Goal: Entertainment & Leisure: Consume media (video, audio)

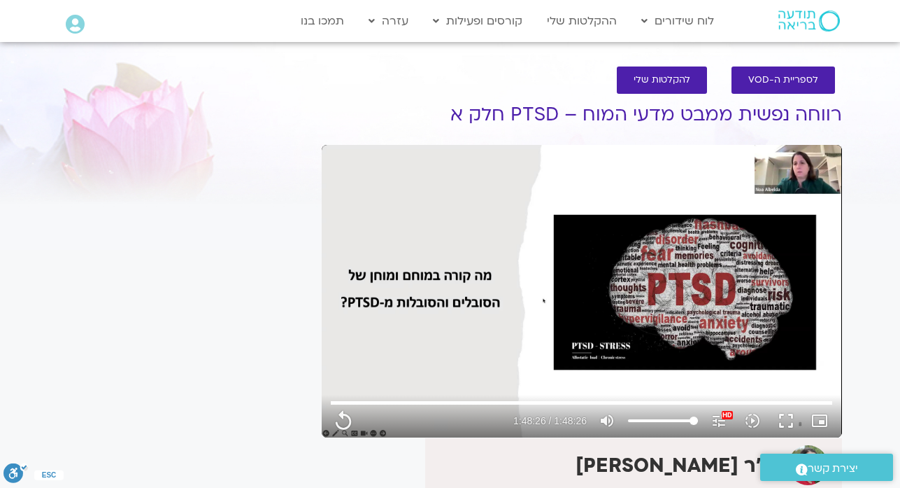
click at [522, 71] on div "לספריית ה-VOD להקלטות שלי" at bounding box center [582, 79] width 506 height 41
type input "6506.12267"
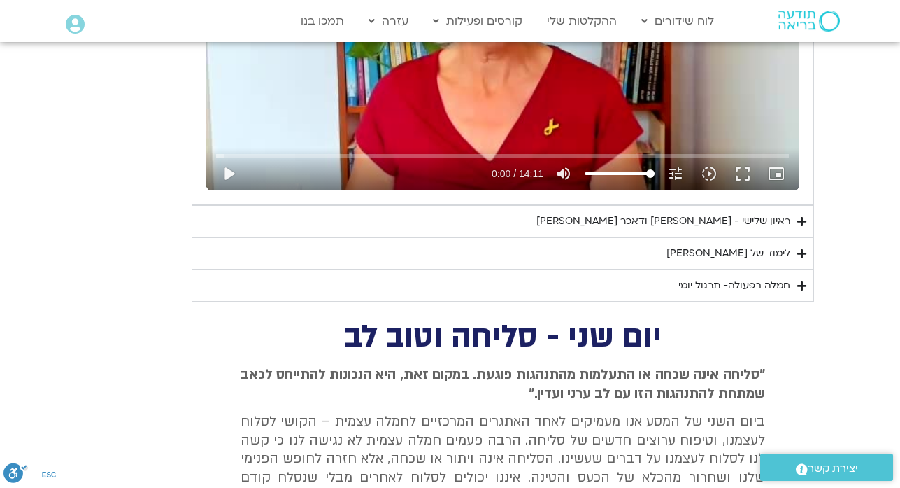
scroll to position [1935, 0]
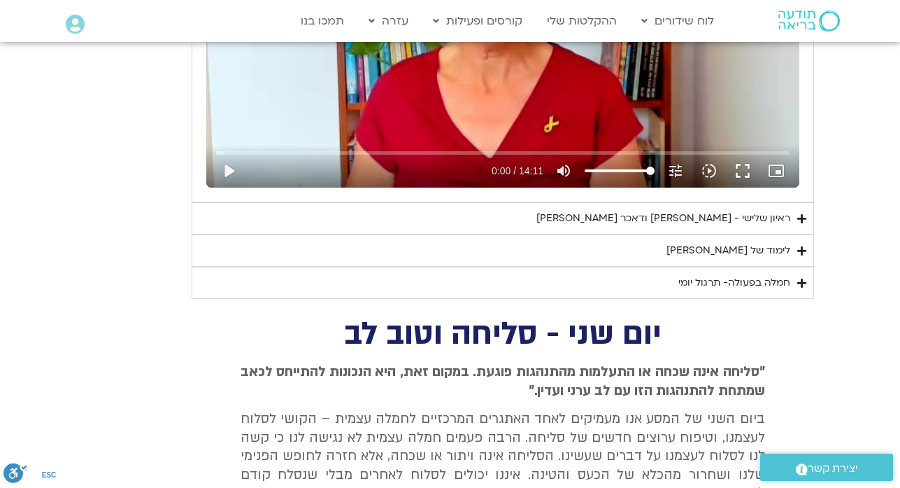
click at [778, 225] on div "ראיון שלישי - [PERSON_NAME] ודאכר [PERSON_NAME]" at bounding box center [663, 218] width 254 height 17
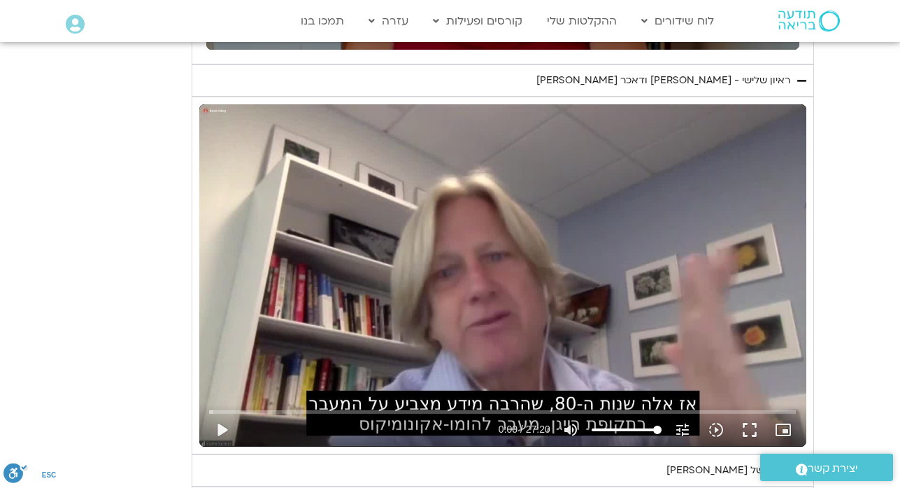
scroll to position [2103, 0]
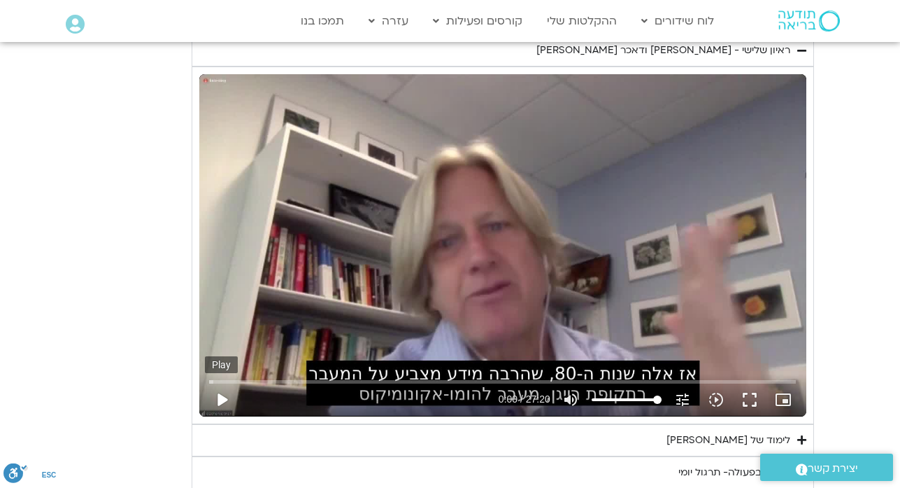
click at [220, 394] on button "play_arrow" at bounding box center [222, 400] width 34 height 34
type input "2.114886"
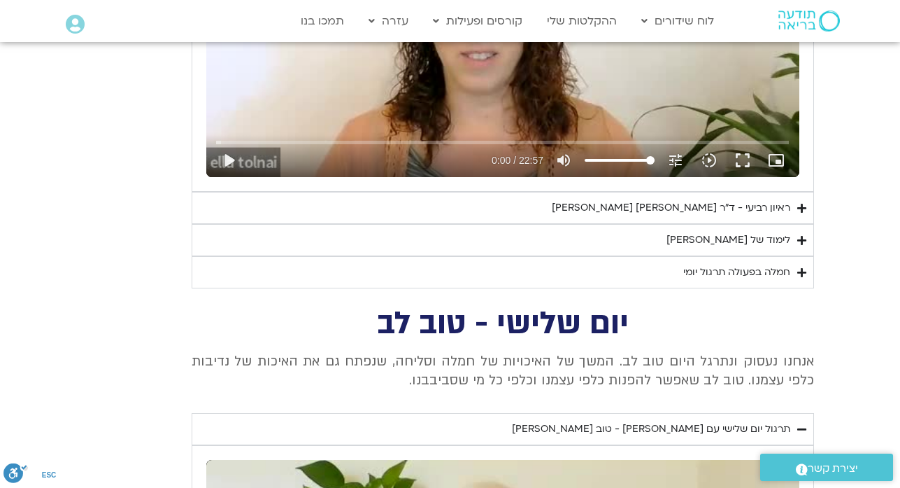
scroll to position [1348, 0]
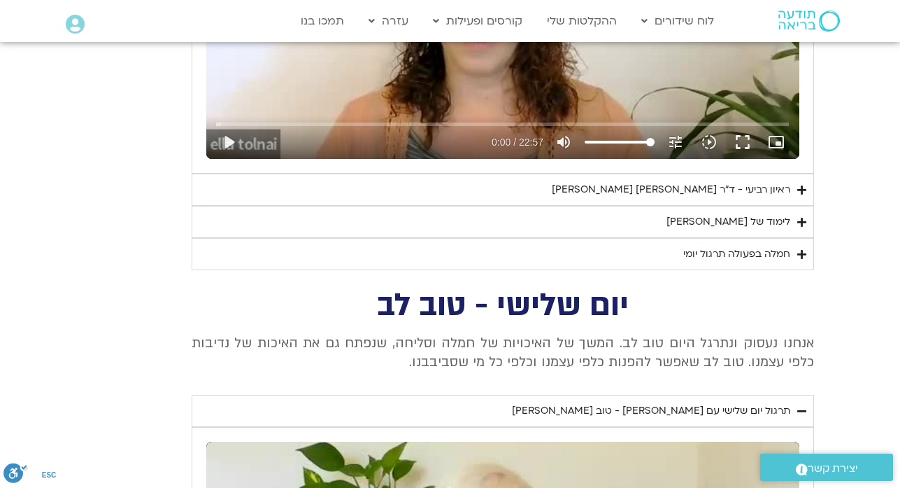
click at [774, 194] on div "ראיון רביעי - ד"ר [PERSON_NAME] [PERSON_NAME]" at bounding box center [671, 189] width 239 height 17
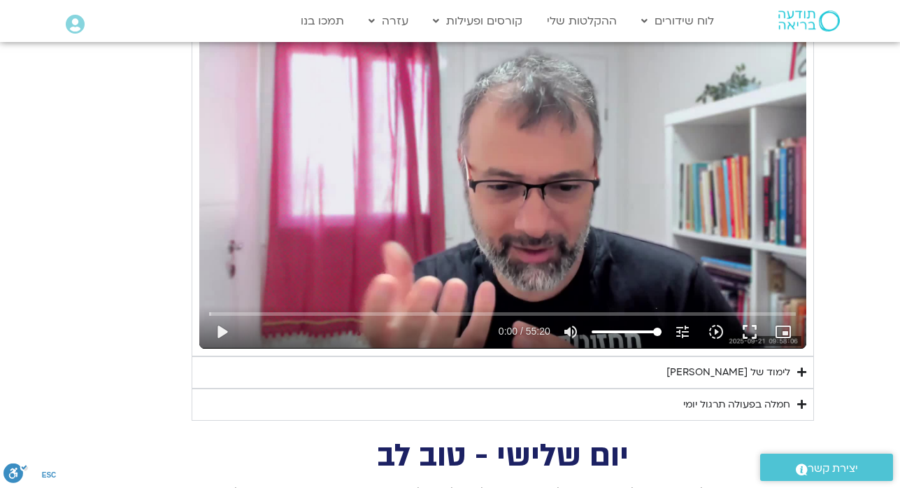
scroll to position [1572, 0]
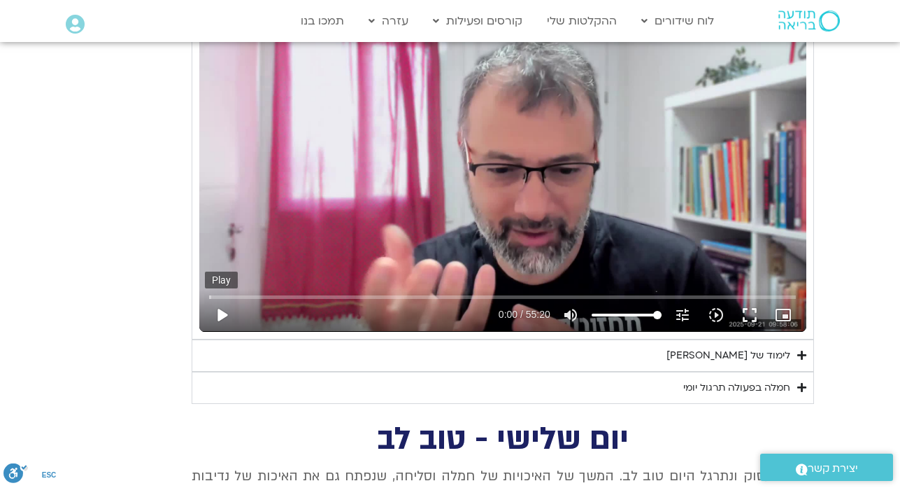
click at [218, 319] on button "play_arrow" at bounding box center [222, 315] width 34 height 34
type input "1640.5"
type input "0.085001"
type input "1640.5"
type input "0.21745"
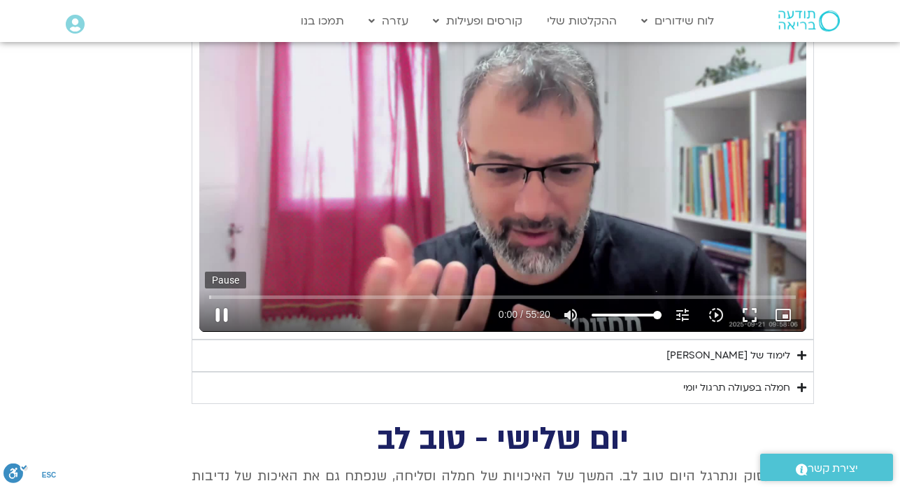
type input "1640.5"
type input "0.351318"
type input "1640.5"
type input "0.480586"
type input "1640.5"
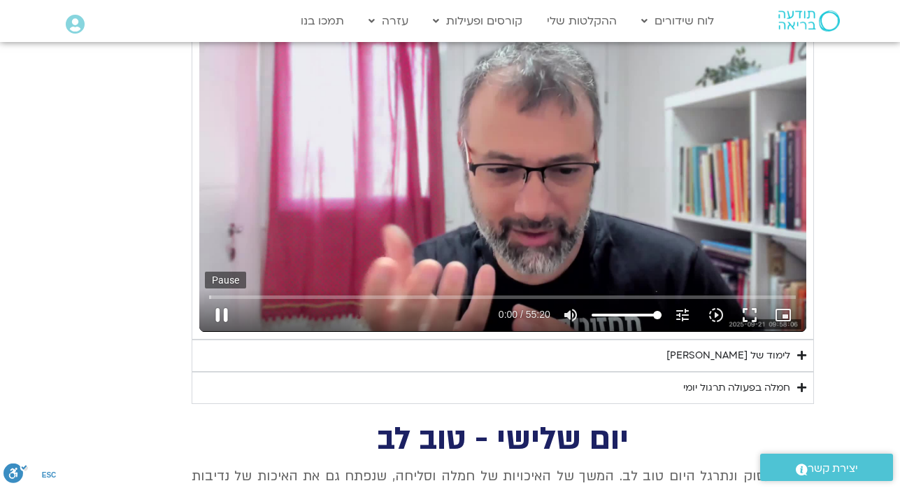
type input "0.615881"
type input "1640.5"
type input "0.748883"
type input "1640.5"
type input "0.880504"
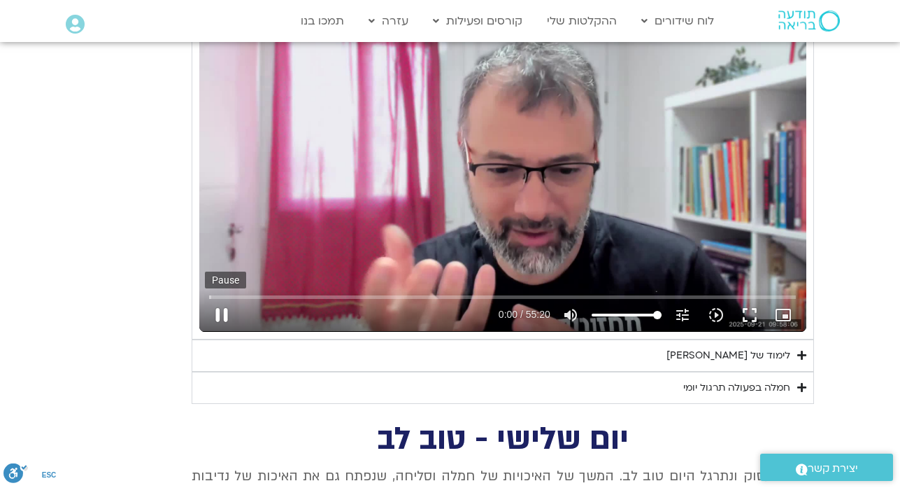
type input "1640.5"
type input "1.013603"
type input "1640.5"
type input "1.144132"
type input "1640.5"
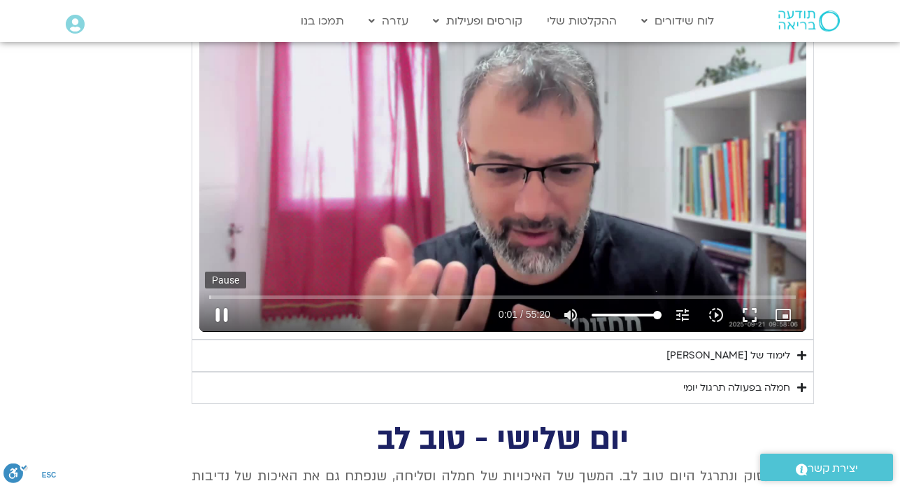
type input "1.276706"
type input "1640.5"
type input "1.404089"
type input "1640.5"
type input "1.561266"
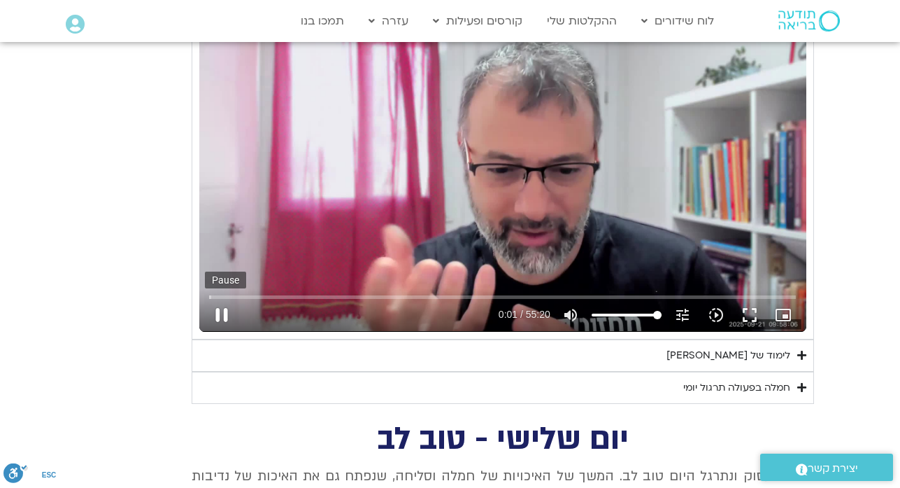
type input "1640.5"
type input "1.70304"
type input "1640.5"
type input "1.830142"
type input "1640.5"
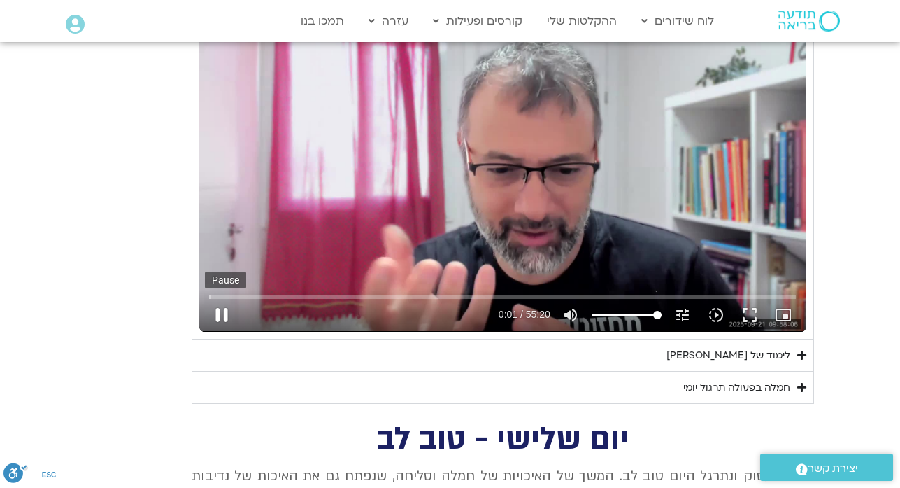
type input "1.95638"
type input "1640.5"
type input "2.085689"
type input "1640.5"
type input "2.214135"
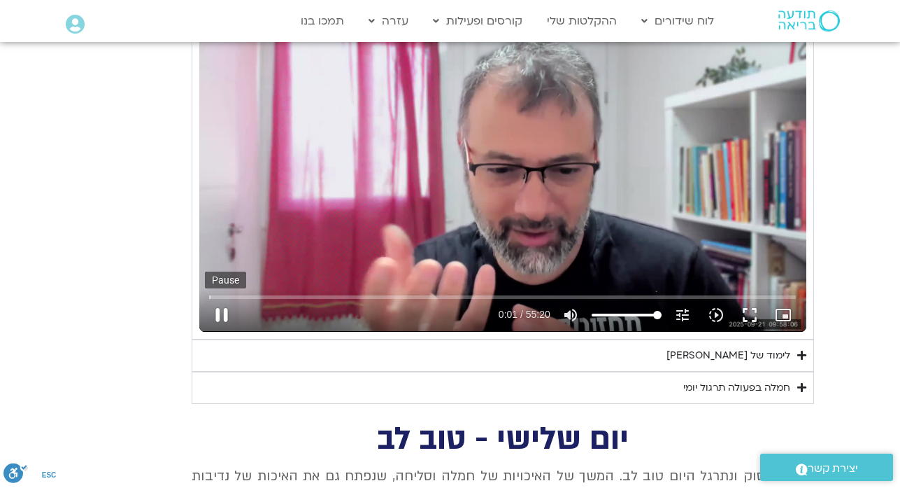
type input "1640.5"
type input "2.358673"
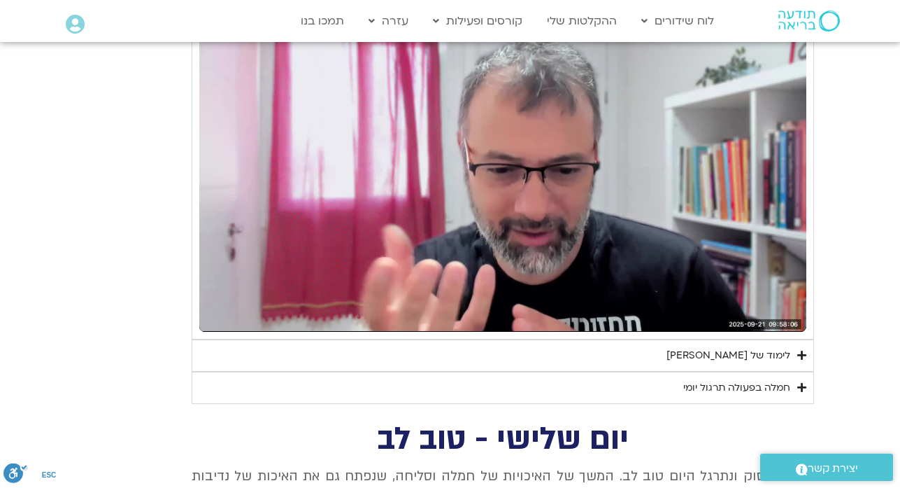
type input "1640.5"
type input "39.97982"
type input "1640.5"
